Goal: Task Accomplishment & Management: Manage account settings

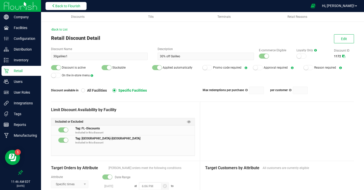
click at [68, 8] on button "Back to Flourish" at bounding box center [66, 6] width 41 height 8
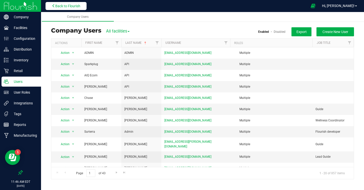
click at [58, 5] on span "Back to Flourish" at bounding box center [67, 6] width 25 height 4
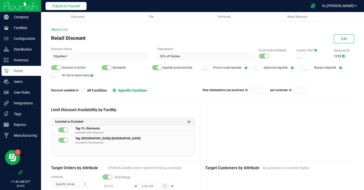
click at [62, 6] on span "Back to Flourish" at bounding box center [67, 6] width 25 height 4
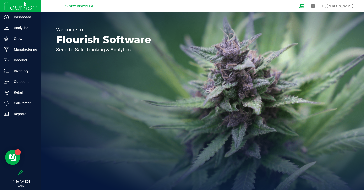
click at [82, 6] on span "PA New Beaver E&I" at bounding box center [78, 6] width 31 height 5
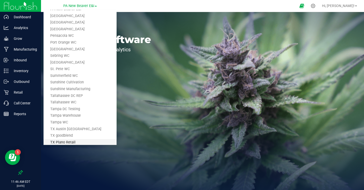
scroll to position [326, 0]
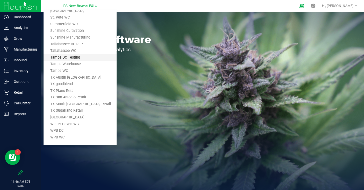
click at [64, 58] on link "Tampa DC Testing" at bounding box center [80, 57] width 73 height 7
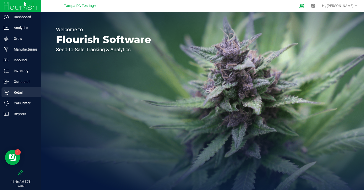
click at [19, 91] on p "Retail" at bounding box center [24, 92] width 30 height 6
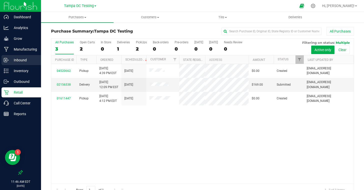
click at [20, 61] on p "Inbound" at bounding box center [24, 60] width 30 height 6
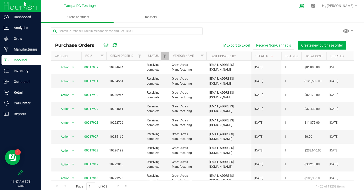
scroll to position [1, 0]
click at [94, 7] on span "Tampa DC Testing" at bounding box center [79, 6] width 30 height 5
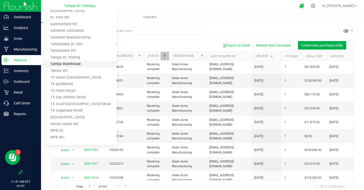
click at [75, 66] on link "Tampa Warehouse" at bounding box center [80, 64] width 73 height 7
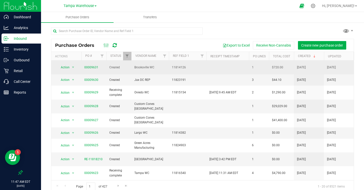
scroll to position [0, 0]
click at [72, 66] on span "select" at bounding box center [73, 67] width 4 height 4
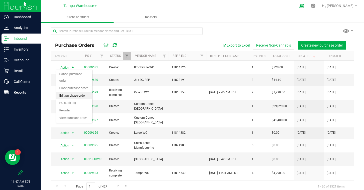
click at [71, 92] on li "Edit purchase order" at bounding box center [74, 96] width 36 height 8
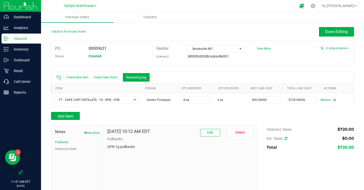
click at [200, 72] on div "Create New Item Create New Strain Receiving log" at bounding box center [202, 77] width 303 height 13
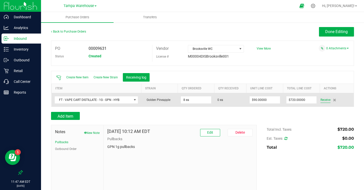
click at [325, 98] on span "Receive" at bounding box center [326, 100] width 10 height 6
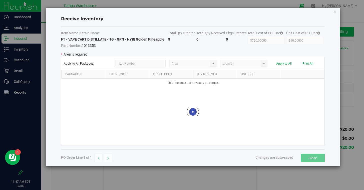
type input "State Pantry 1"
click at [228, 92] on div "This line does not have any packages." at bounding box center [192, 112] width 263 height 67
click at [265, 64] on span at bounding box center [264, 64] width 4 height 4
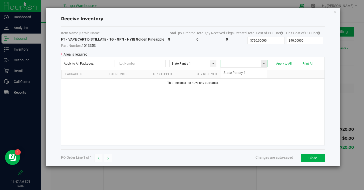
scroll to position [8, 47]
click at [248, 73] on li "State Pantry 1" at bounding box center [244, 72] width 47 height 9
type input "State Pantry 1"
click at [267, 66] on span at bounding box center [264, 63] width 6 height 7
click at [284, 74] on th at bounding box center [303, 74] width 44 height 9
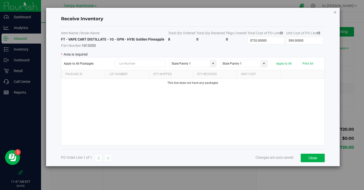
click at [335, 12] on icon "Close modal" at bounding box center [336, 12] width 4 height 6
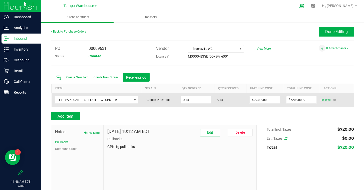
click at [327, 99] on span "Receive" at bounding box center [326, 100] width 10 height 6
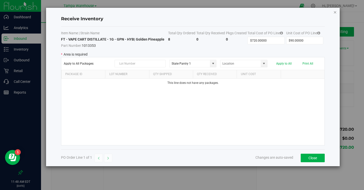
click at [334, 12] on icon "Close modal" at bounding box center [336, 12] width 4 height 6
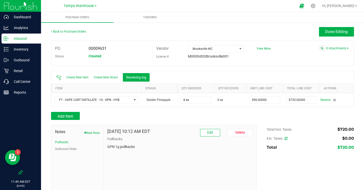
drag, startPoint x: 112, startPoint y: 48, endPoint x: 42, endPoint y: 47, distance: 69.4
click at [43, 47] on div "Back to Purchase Orders Done Editing PO 00009631 Status Created Vendor Brooksvi…" at bounding box center [202, 110] width 323 height 176
copy div "PO 00009631"
